Goal: Task Accomplishment & Management: Manage account settings

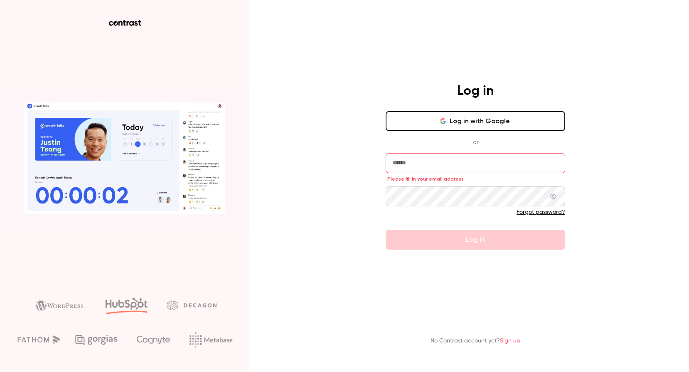
click at [434, 130] on button "Log in with Google" at bounding box center [476, 121] width 180 height 20
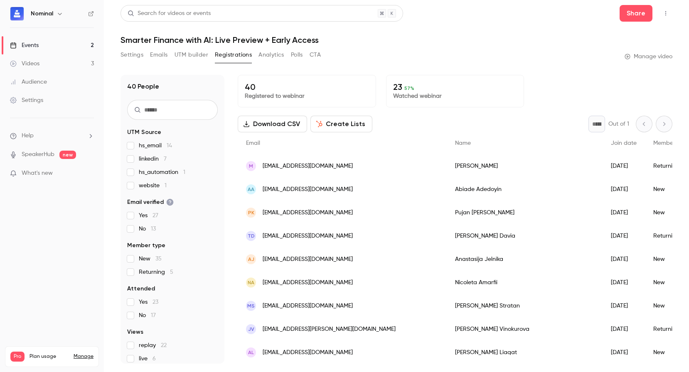
click at [46, 48] on link "Events 2" at bounding box center [52, 45] width 104 height 18
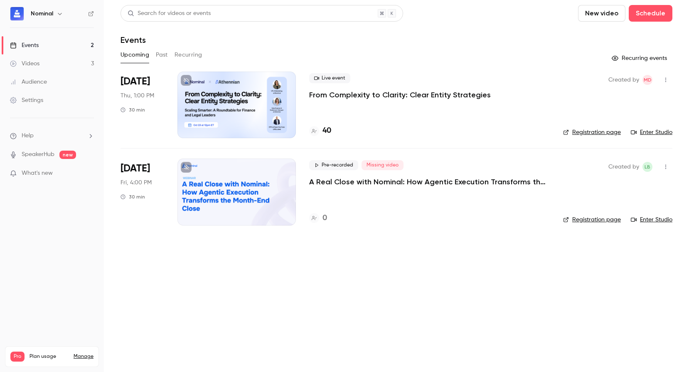
click at [382, 97] on p "From Complexity to Clarity: Clear Entity Strategies" at bounding box center [400, 95] width 182 height 10
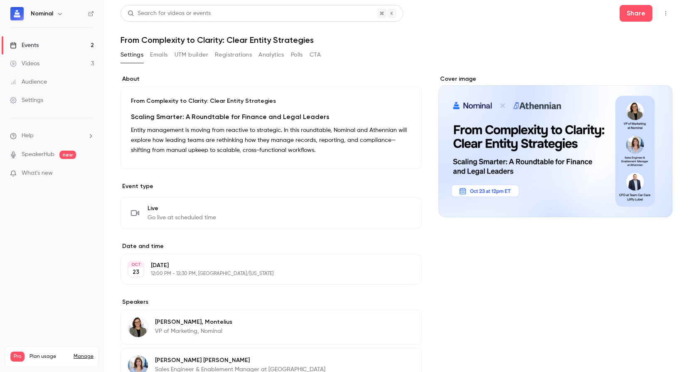
click at [217, 54] on button "Registrations" at bounding box center [233, 54] width 37 height 13
